Goal: Information Seeking & Learning: Learn about a topic

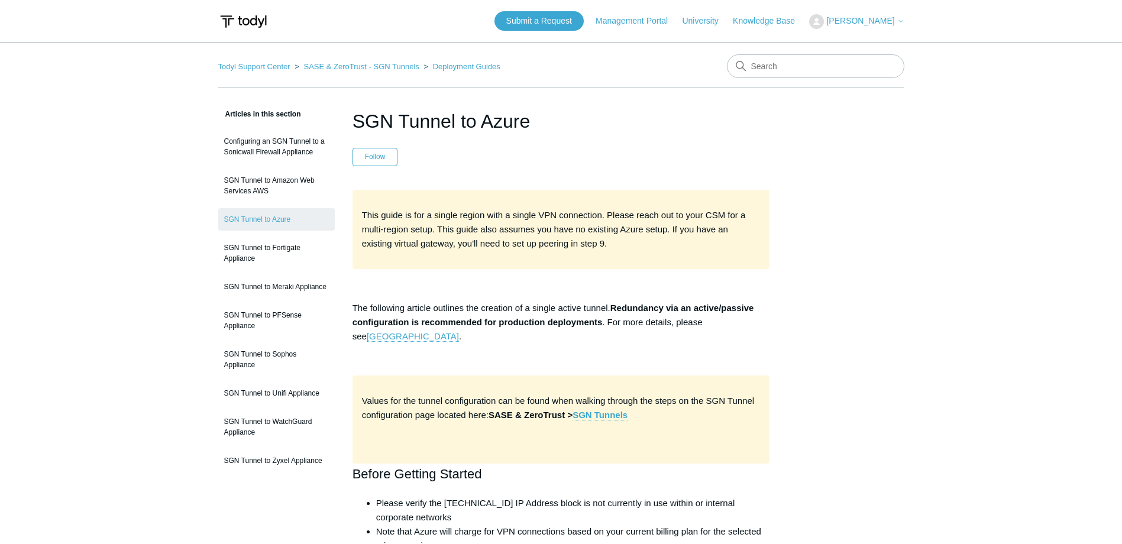
scroll to position [3495, 0]
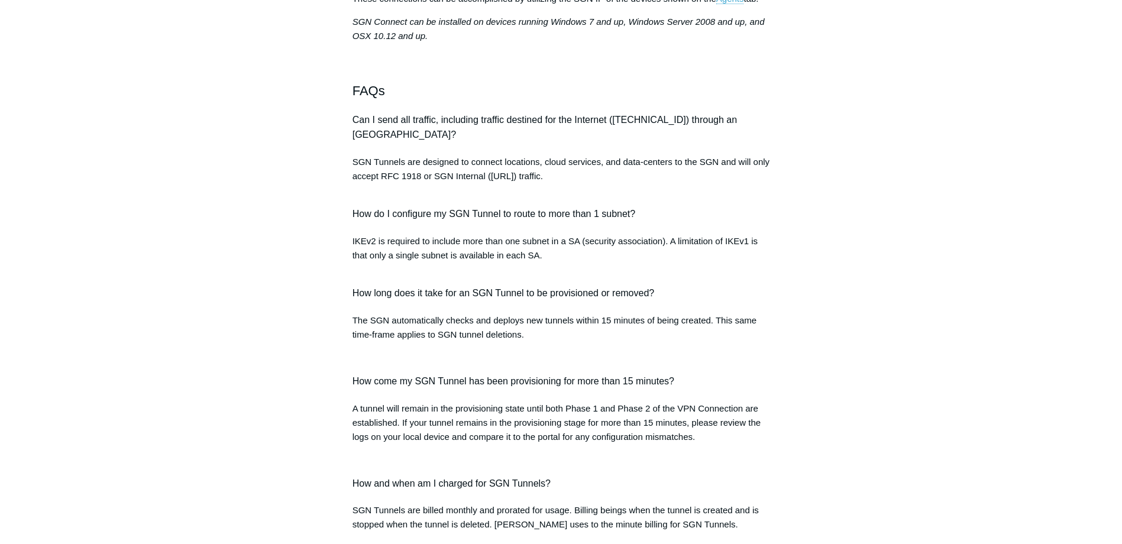
scroll to position [1023, 0]
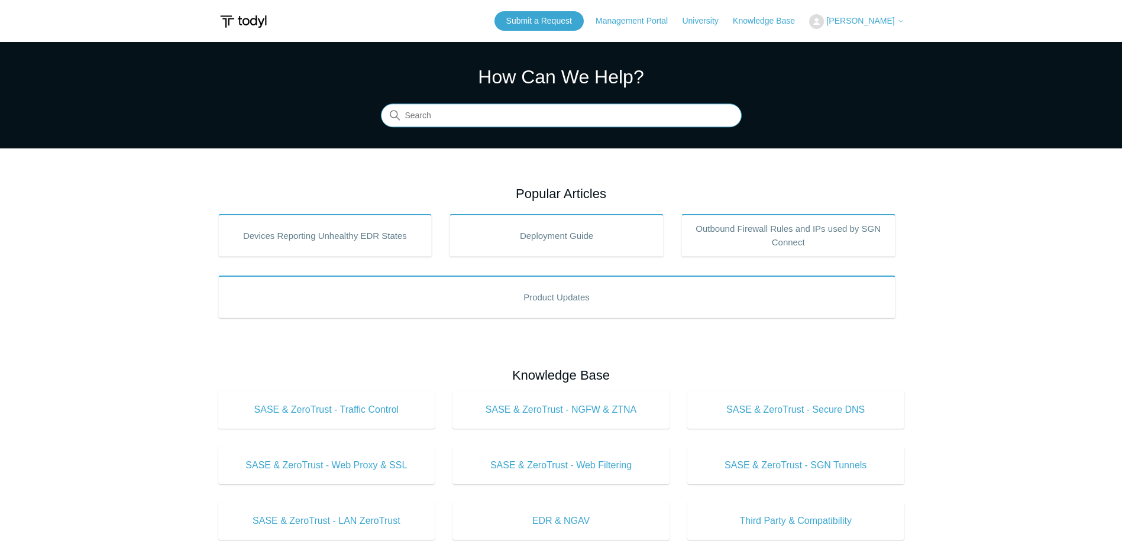
click at [512, 123] on input "Search" at bounding box center [561, 116] width 361 height 24
paste input "azure repo via git tool"
click at [519, 114] on input "azure repo via git tool" at bounding box center [561, 116] width 361 height 24
type input "azure repo via git tool"
